Goal: Task Accomplishment & Management: Manage account settings

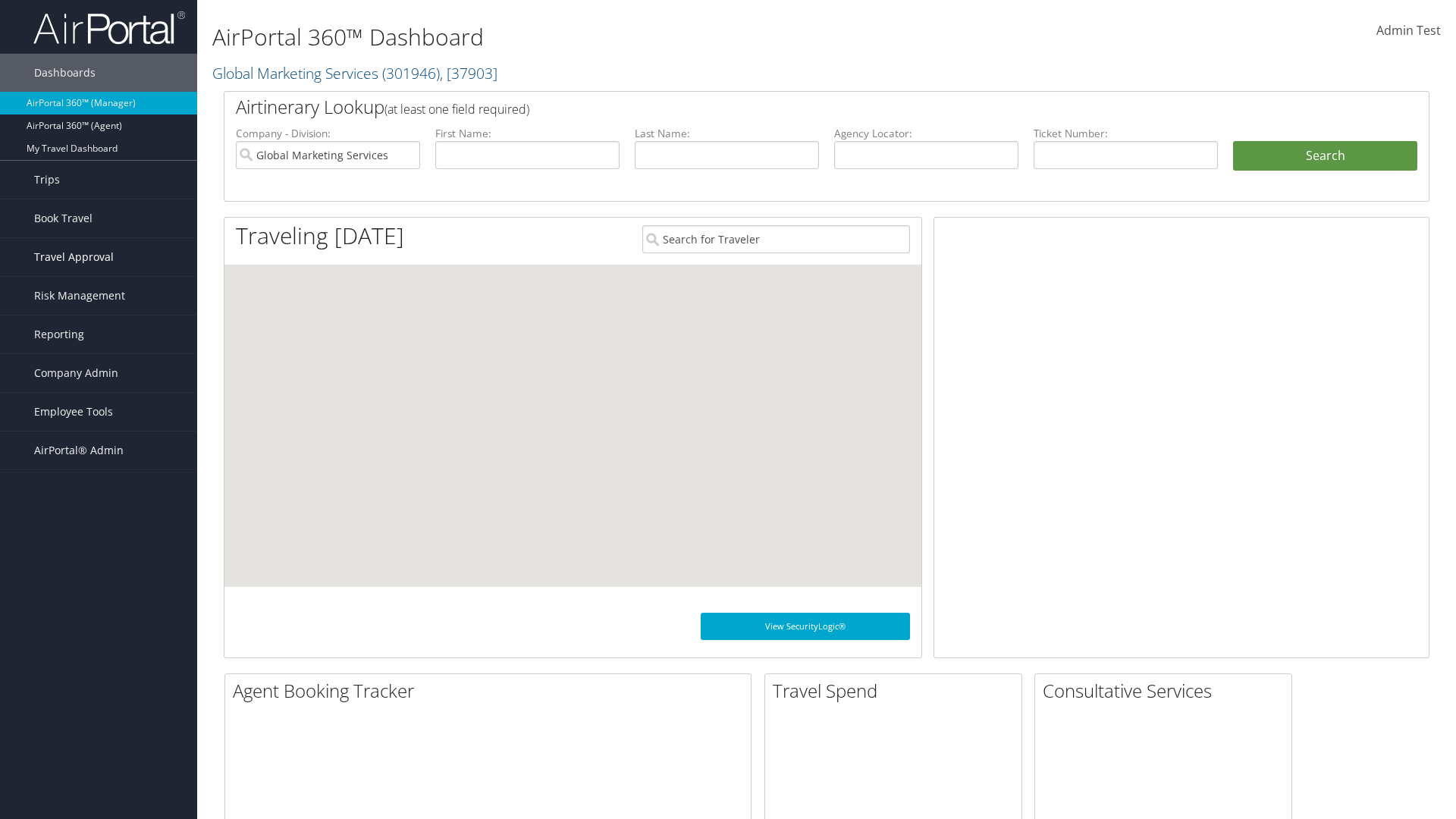
click at [99, 257] on span "Travel Approval" at bounding box center [73, 257] width 80 height 38
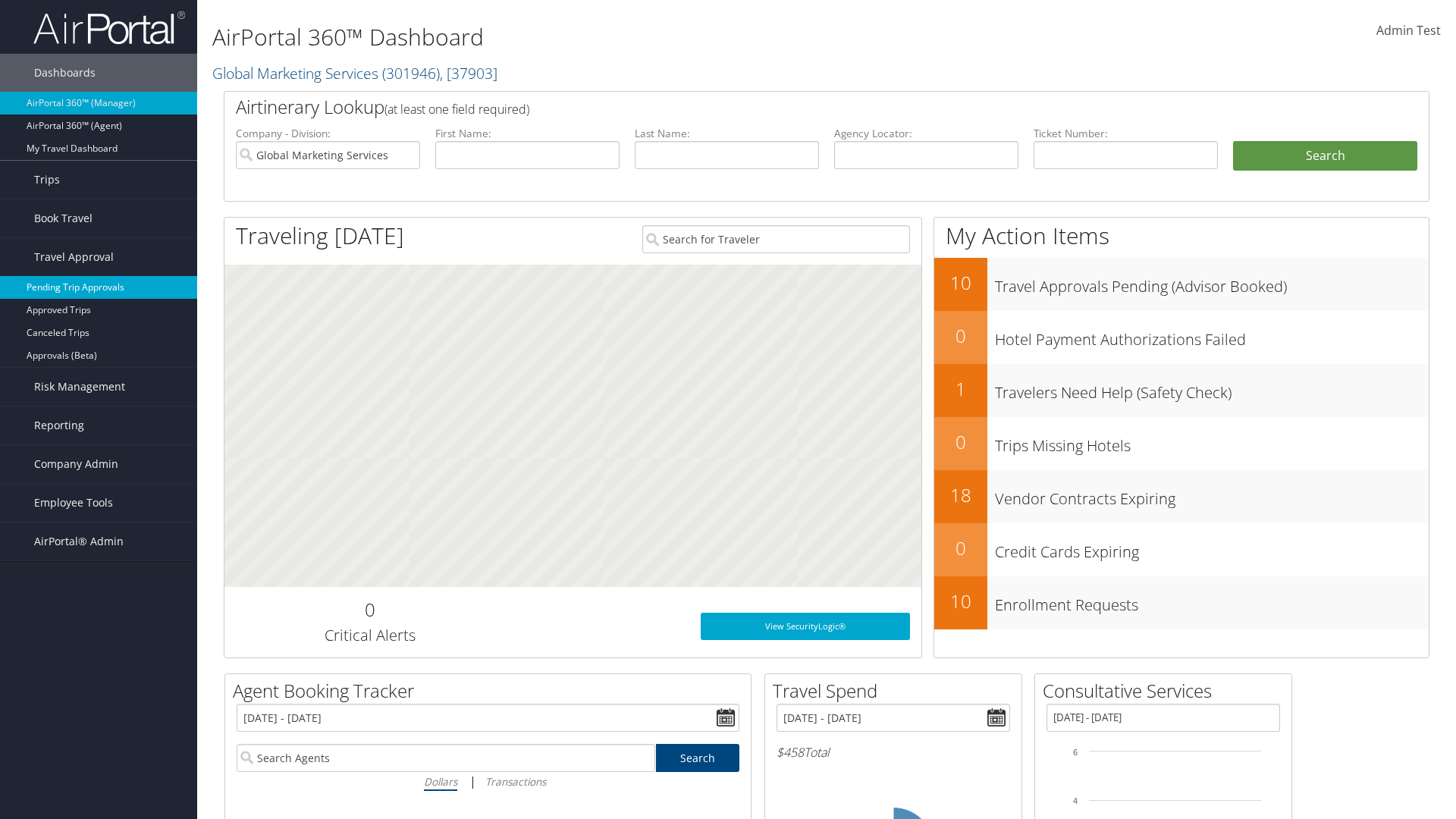
click at [99, 288] on link "Pending Trip Approvals" at bounding box center [98, 288] width 197 height 23
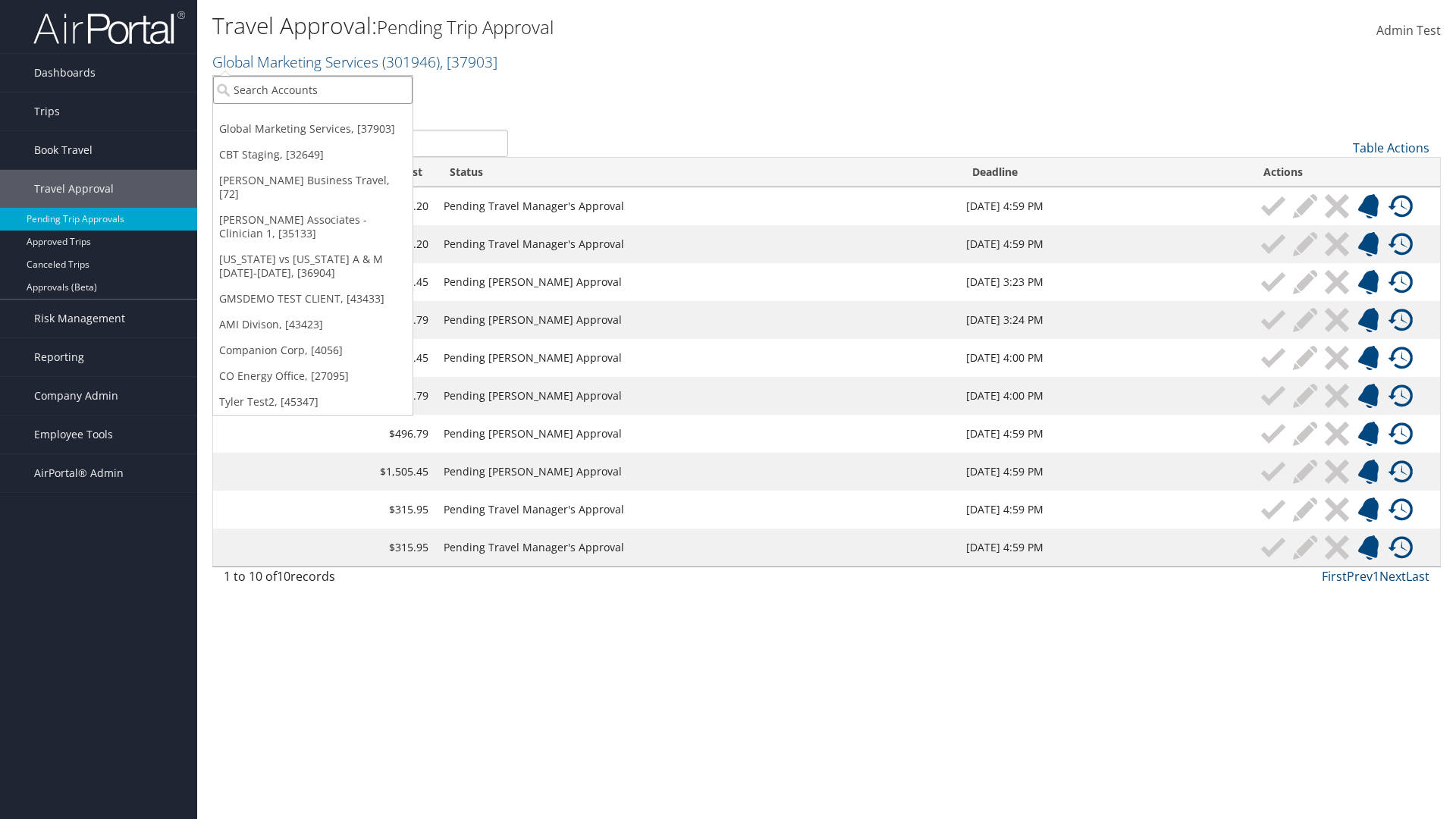
click at [312, 90] on input "search" at bounding box center [313, 90] width 199 height 28
type input "Global Marketing Services"
click at [327, 131] on div "Account" at bounding box center [326, 131] width 244 height 14
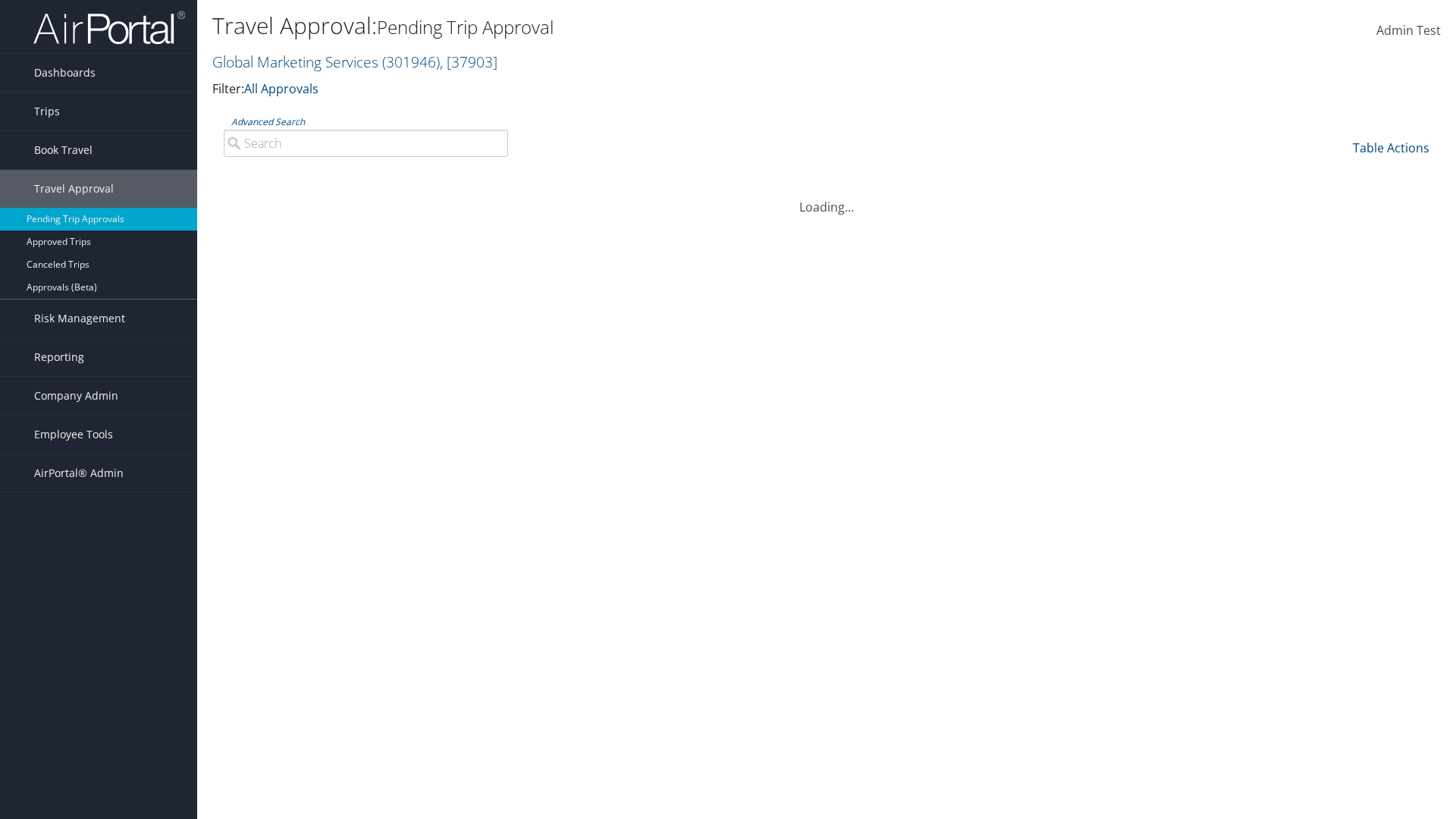
click at [366, 143] on input "Advanced Search" at bounding box center [365, 143] width 284 height 27
type input "Denver"
